Goal: Find specific page/section: Find specific page/section

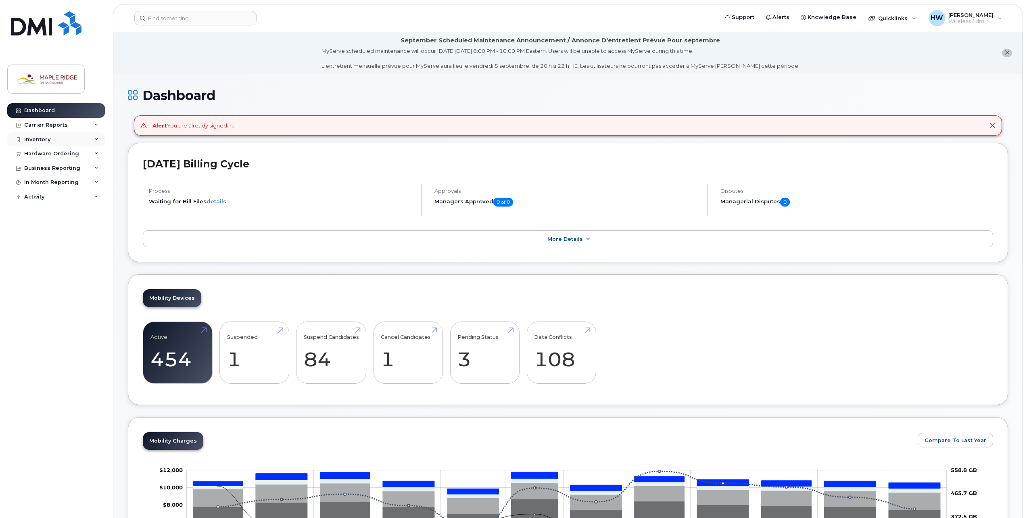
click at [52, 137] on div "Inventory" at bounding box center [56, 139] width 98 height 15
click at [52, 150] on link "Mobility Devices" at bounding box center [62, 153] width 83 height 15
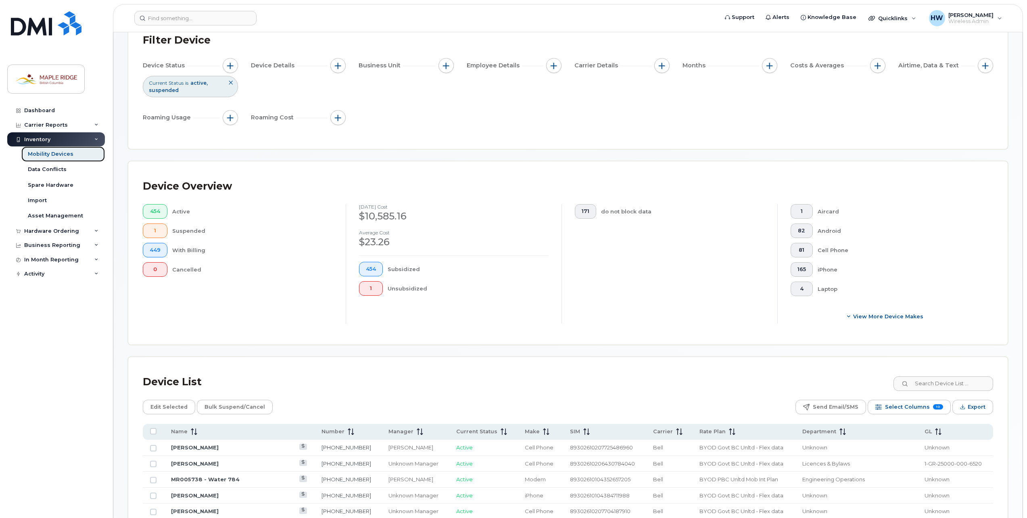
scroll to position [242, 0]
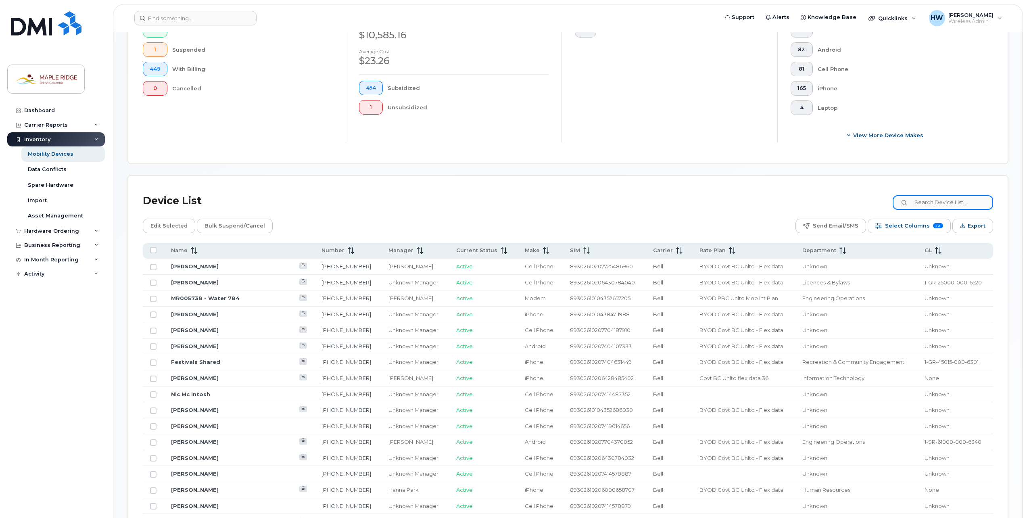
click at [936, 206] on input at bounding box center [943, 202] width 100 height 15
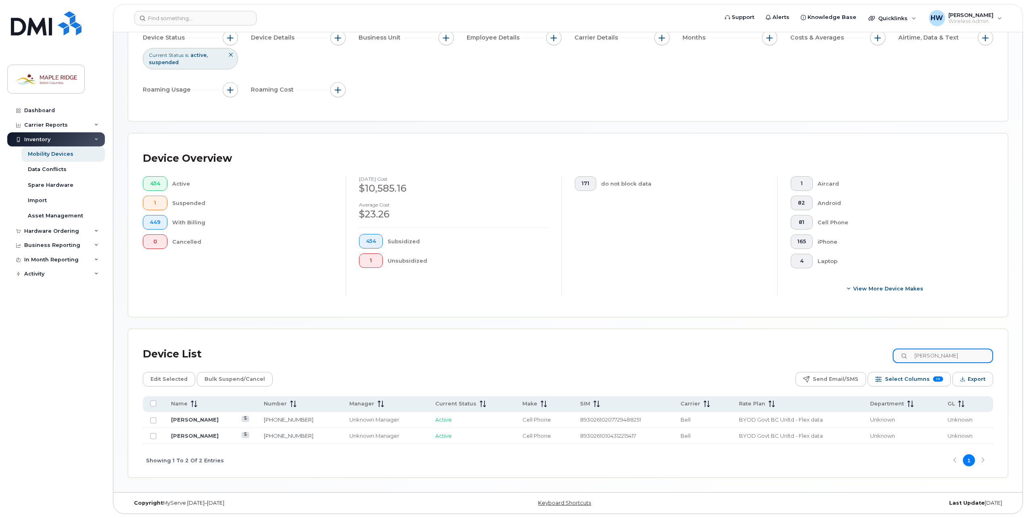
click at [924, 355] on input "[PERSON_NAME]" at bounding box center [943, 355] width 100 height 15
type input "[PERSON_NAME]"
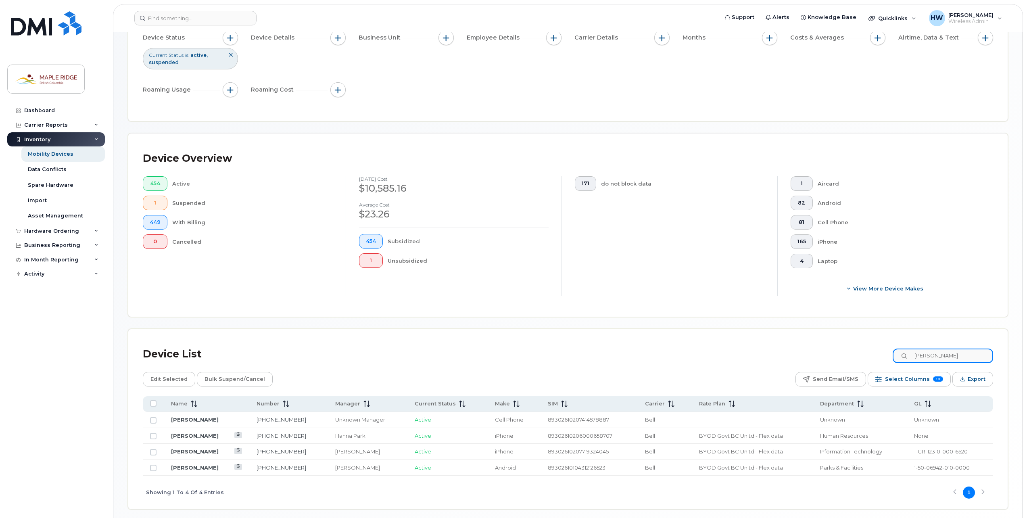
scroll to position [121, 0]
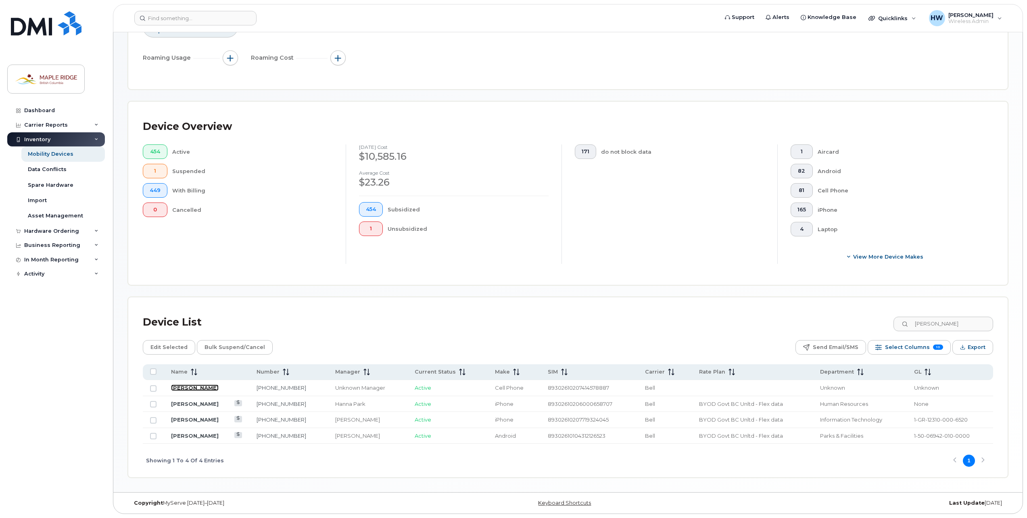
click at [180, 388] on link "[PERSON_NAME]" at bounding box center [195, 387] width 48 height 6
